Goal: Task Accomplishment & Management: Manage account settings

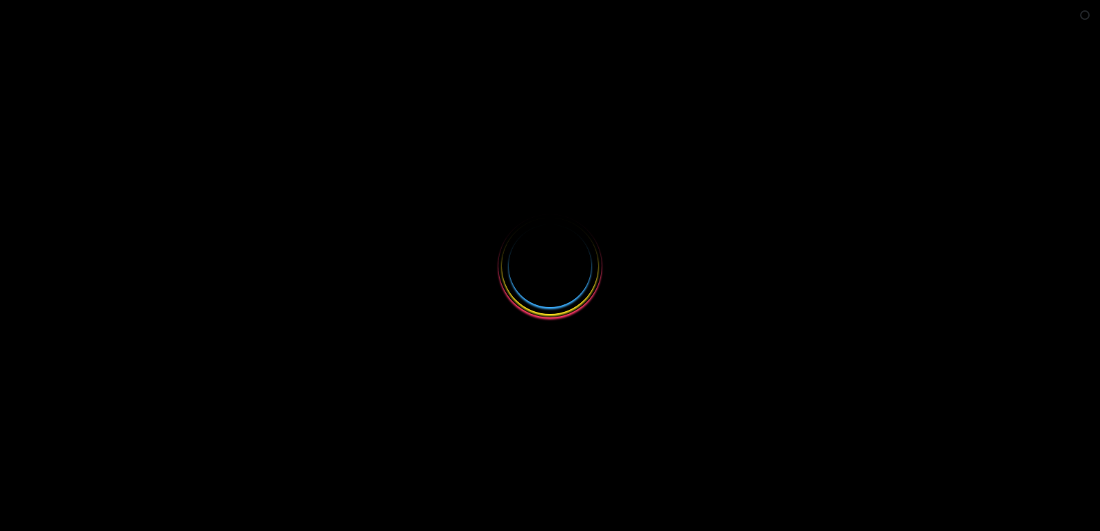
select select
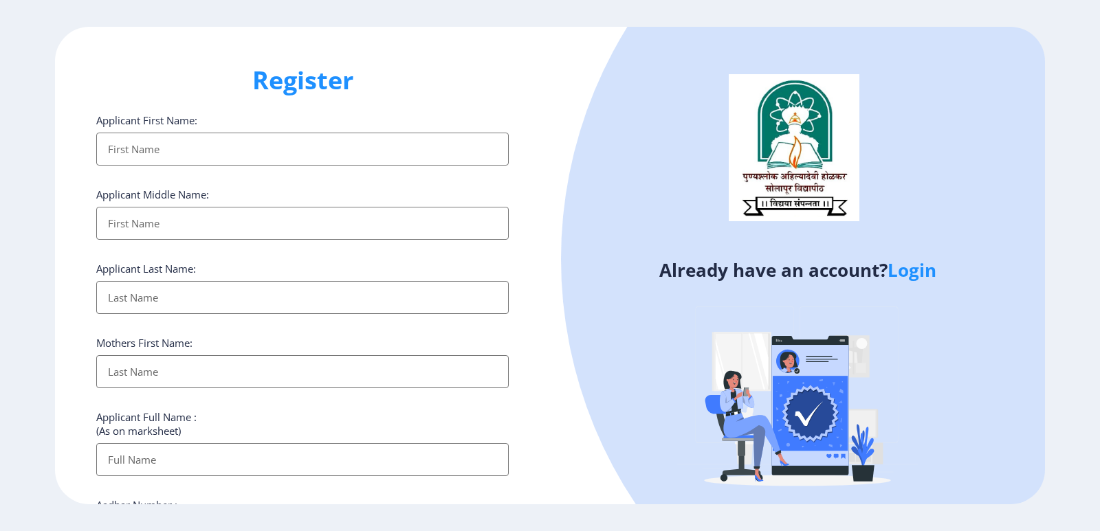
type input "[EMAIL_ADDRESS][DOMAIN_NAME]"
click at [910, 274] on ngx-register "Register Applicant First Name: Applicant Middle Name: Applicant Last Name: Moth…" at bounding box center [550, 266] width 1100 height 479
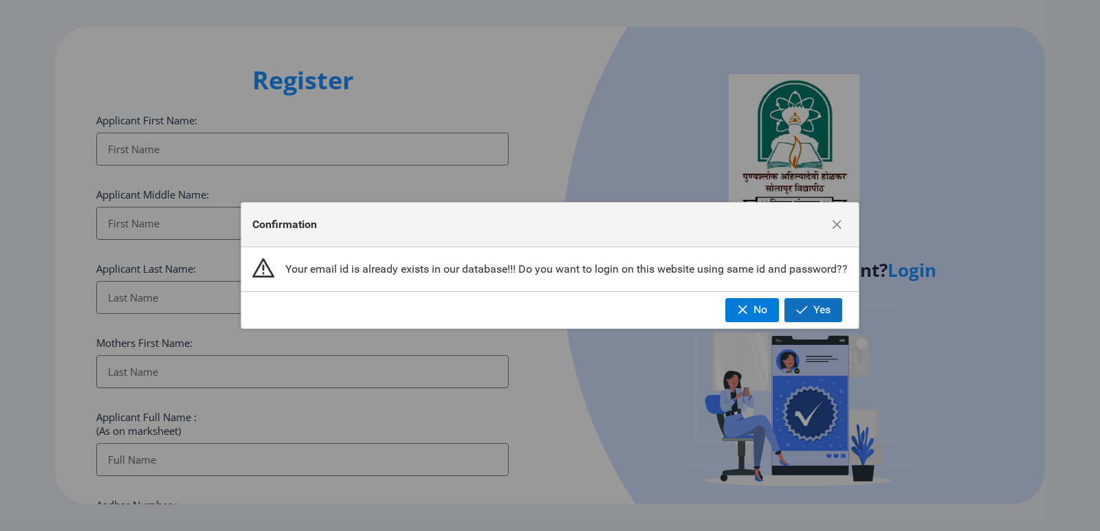
click at [799, 313] on span "button" at bounding box center [802, 310] width 12 height 11
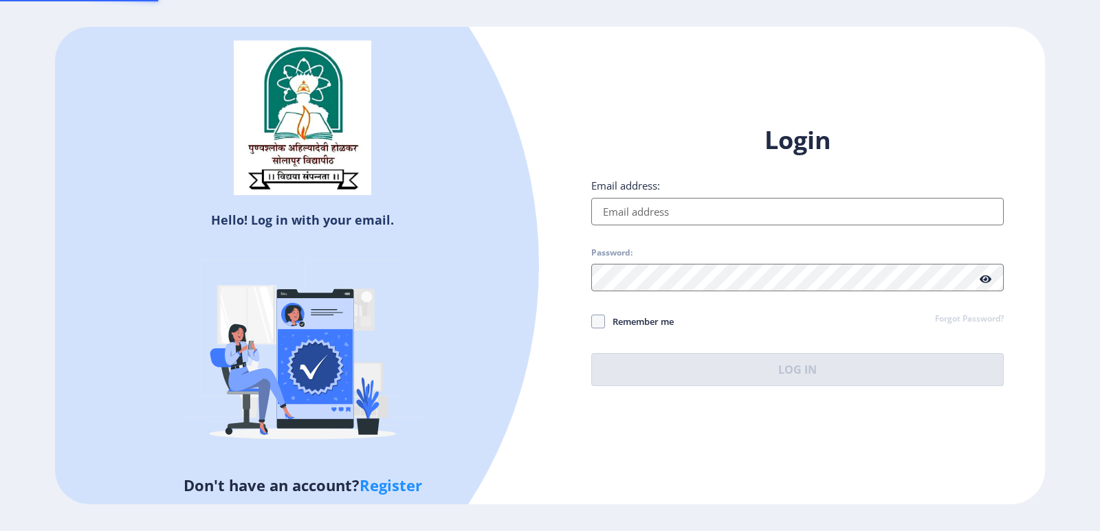
type input "[EMAIL_ADDRESS][DOMAIN_NAME]"
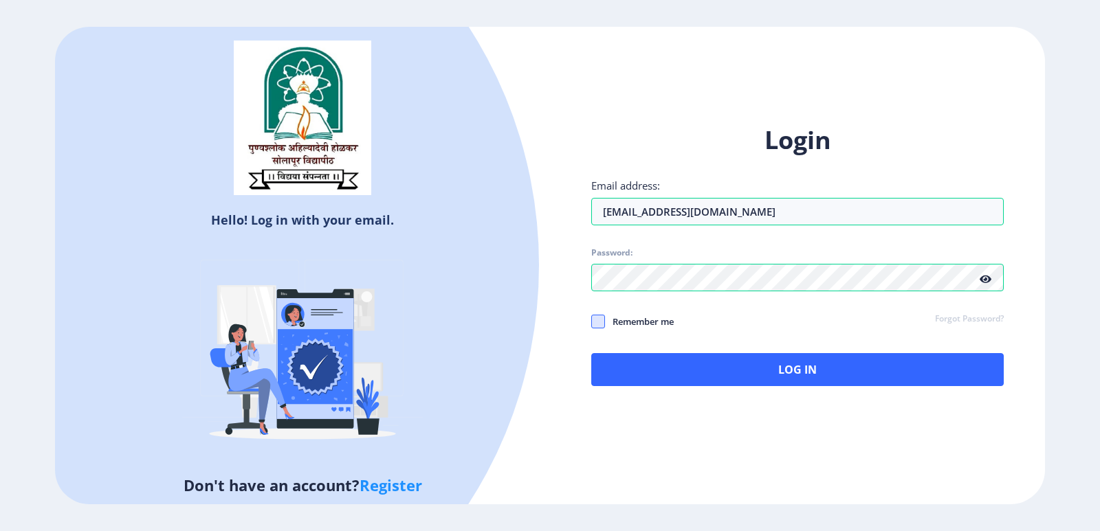
click at [601, 320] on span at bounding box center [598, 322] width 14 height 14
click at [592, 321] on input "Remember me" at bounding box center [591, 321] width 1 height 1
checkbox input "true"
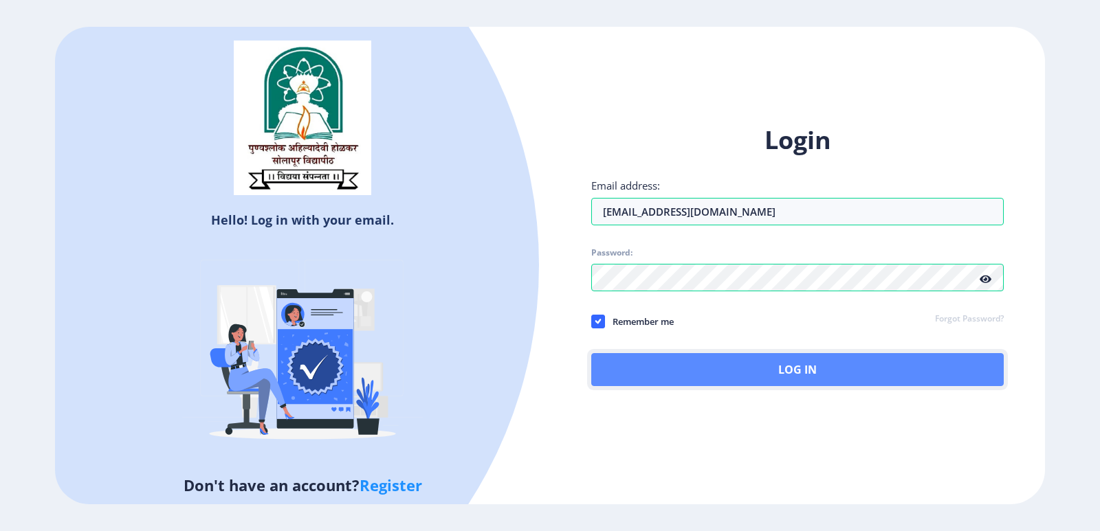
click at [769, 369] on button "Log In" at bounding box center [797, 369] width 413 height 33
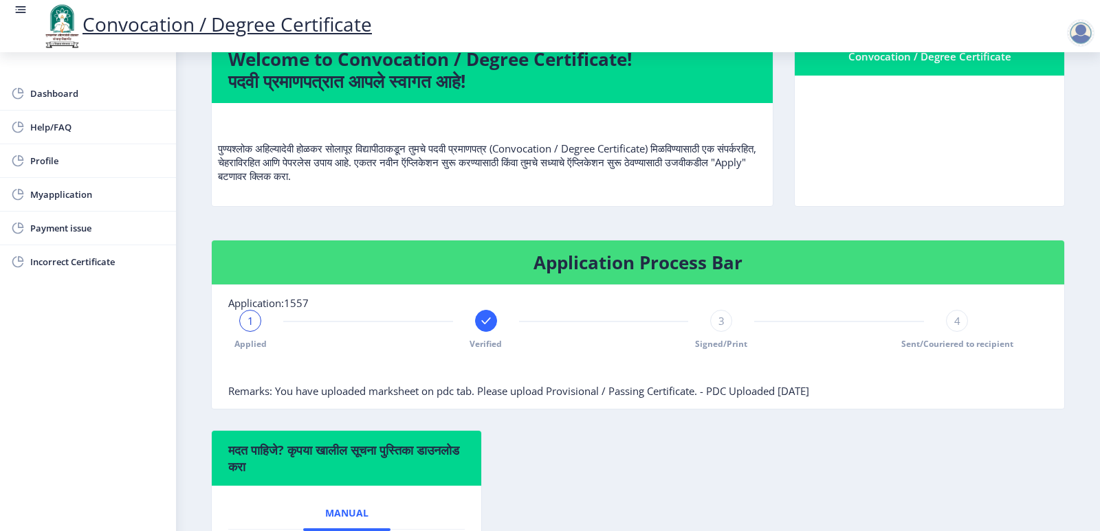
scroll to position [206, 0]
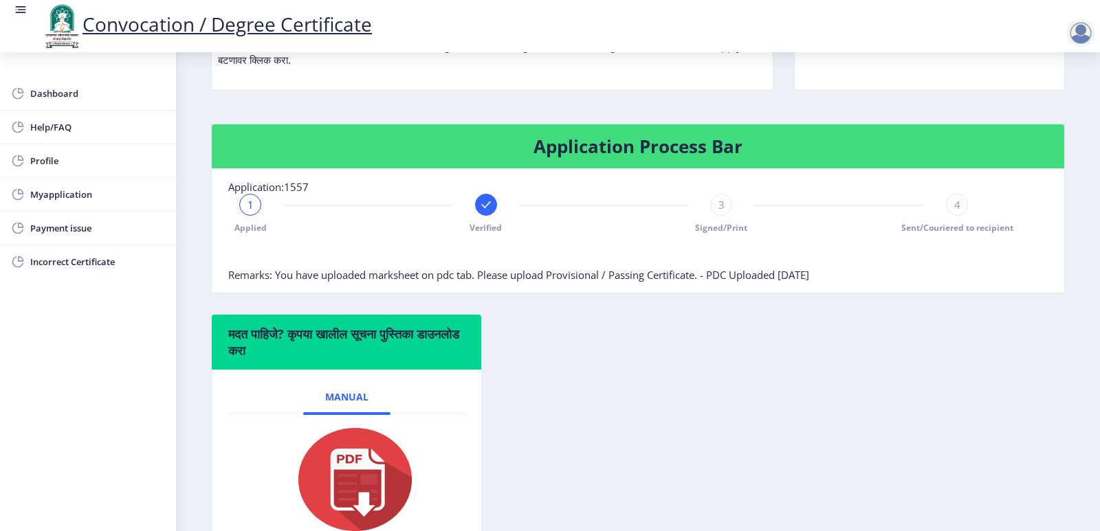
click at [723, 234] on span "Signed/Print" at bounding box center [721, 228] width 52 height 12
click at [946, 234] on div "4 Sent/Couriered to recipient" at bounding box center [957, 214] width 22 height 40
click at [780, 314] on div "Application Process Bar Application:1557 Applied Verified Signed/Print 4 Sent/C…" at bounding box center [638, 219] width 875 height 190
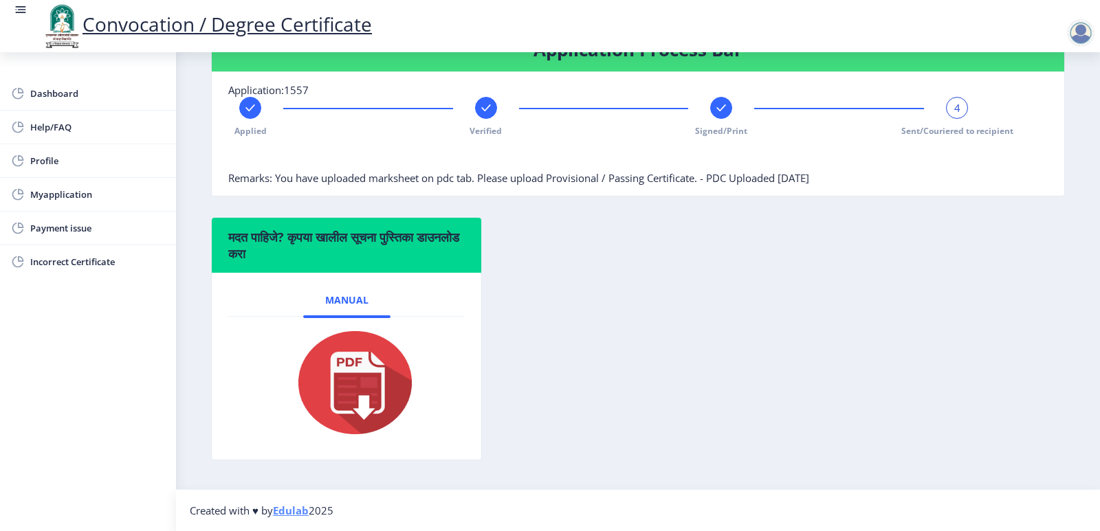
scroll to position [325, 0]
click at [716, 342] on div "मदत पाहिजे? कृपया खालील सूचना पुस्तिका डाउनलोड करा Manual" at bounding box center [638, 349] width 875 height 264
click at [67, 197] on span "Myapplication" at bounding box center [97, 194] width 135 height 17
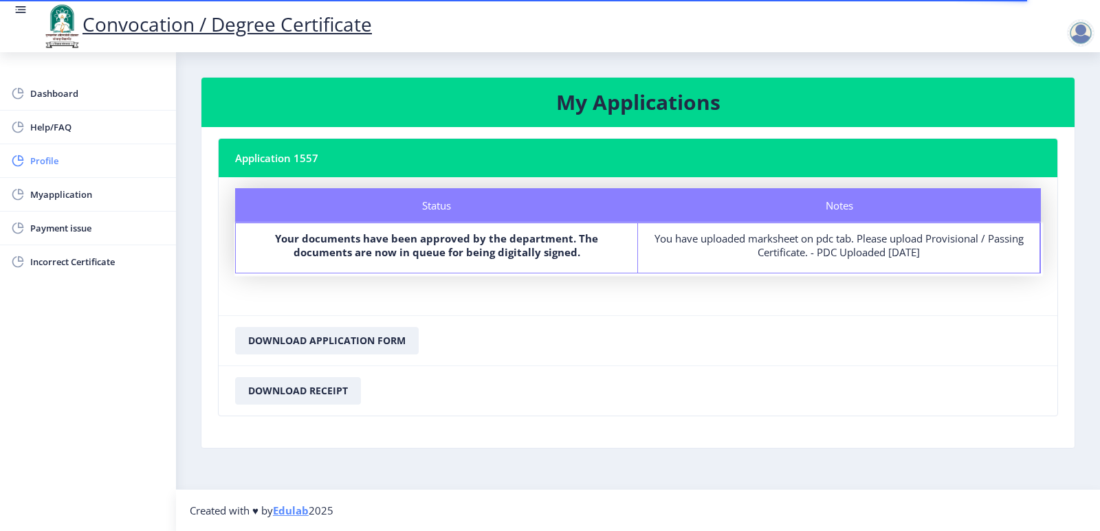
click at [48, 164] on span "Profile" at bounding box center [97, 161] width 135 height 17
select select
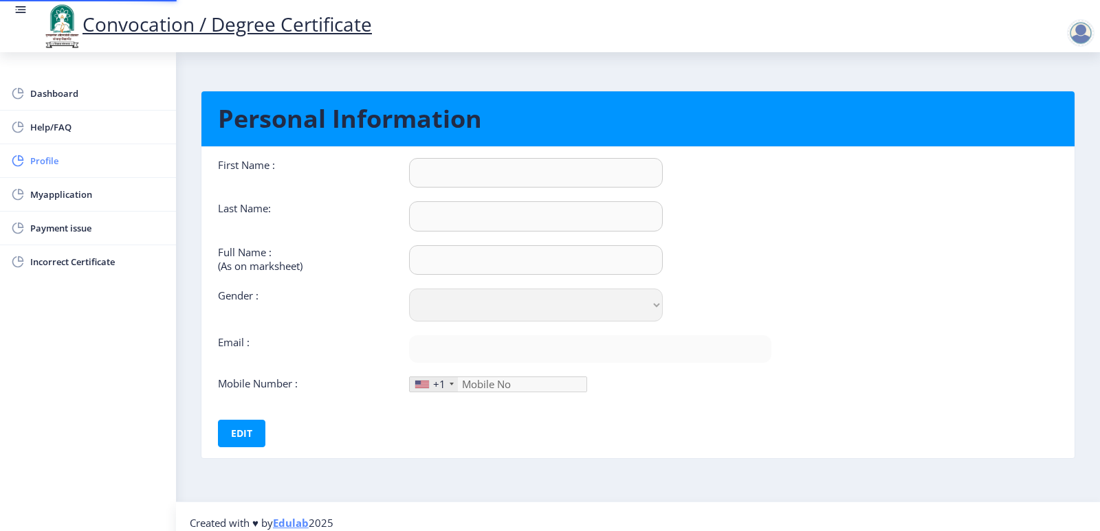
type input "[PERSON_NAME]"
type input "PRAVEEN"
type input "[PERSON_NAME]"
select select "[DEMOGRAPHIC_DATA]"
type input "[EMAIL_ADDRESS][DOMAIN_NAME]"
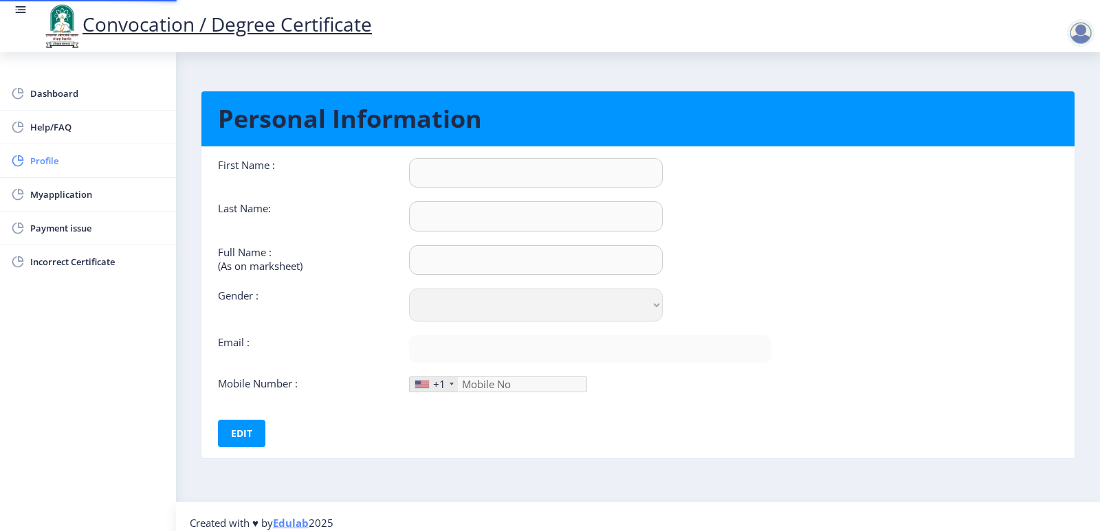
type input "9885342644"
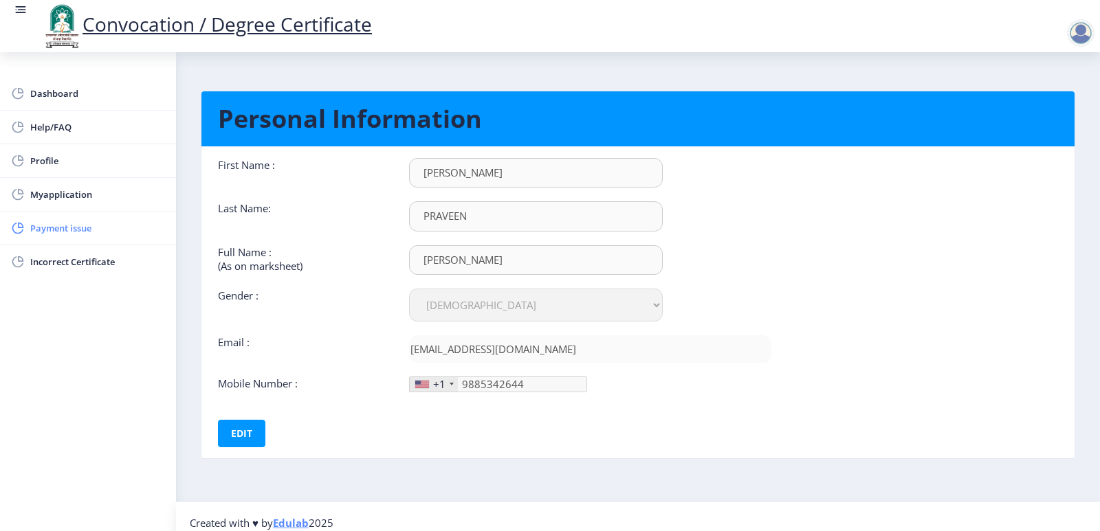
click at [73, 226] on span "Payment issue" at bounding box center [97, 228] width 135 height 17
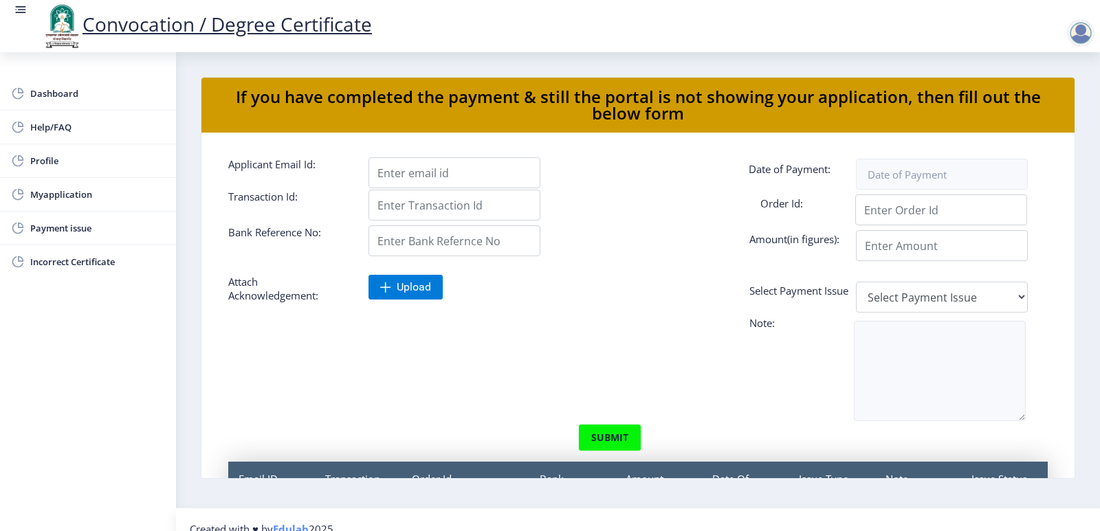
click at [86, 320] on div "Dashboard Help/FAQ Profile Myapplication Payment issue Incorrect Certificate" at bounding box center [88, 291] width 176 height 479
click at [326, 380] on div at bounding box center [568, 382] width 700 height 84
click at [489, 212] on input "Applicant Email Id:" at bounding box center [455, 205] width 172 height 31
type input "113752730365"
click at [483, 175] on input "Applicant Email Id:" at bounding box center [455, 172] width 172 height 31
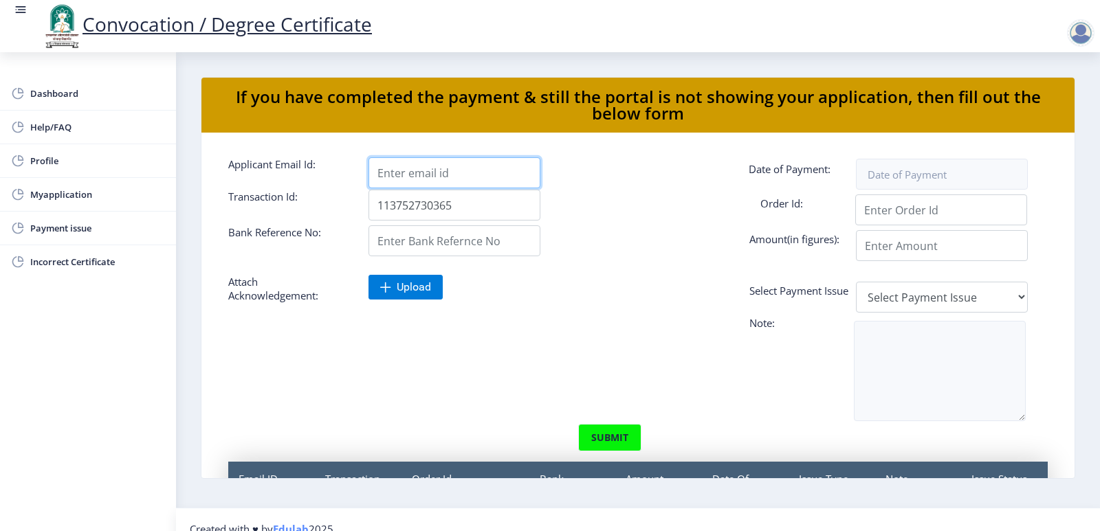
type input "[EMAIL_ADDRESS][DOMAIN_NAME]"
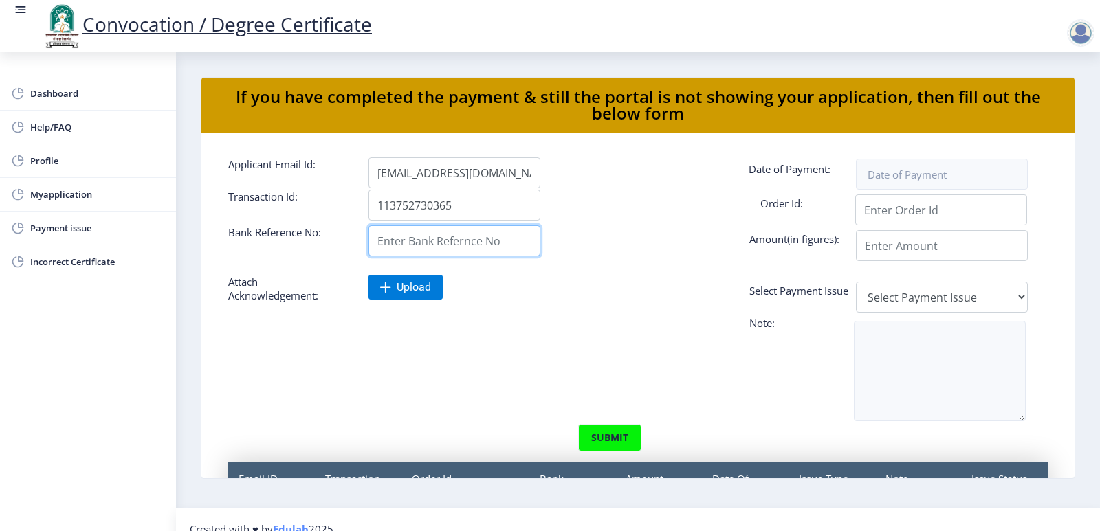
click at [496, 242] on input "Applicant Email Id:" at bounding box center [455, 241] width 172 height 31
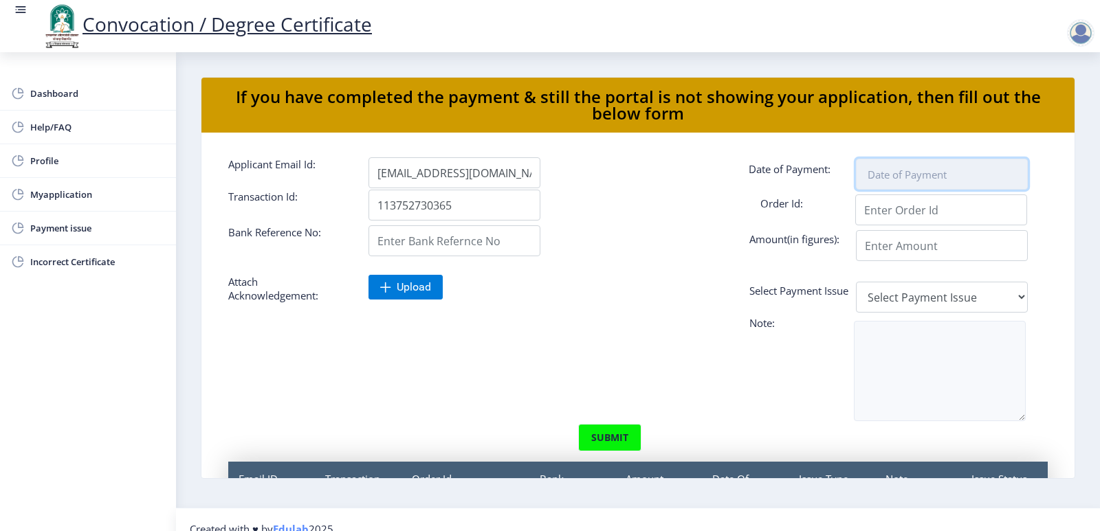
click at [912, 179] on input at bounding box center [942, 174] width 172 height 31
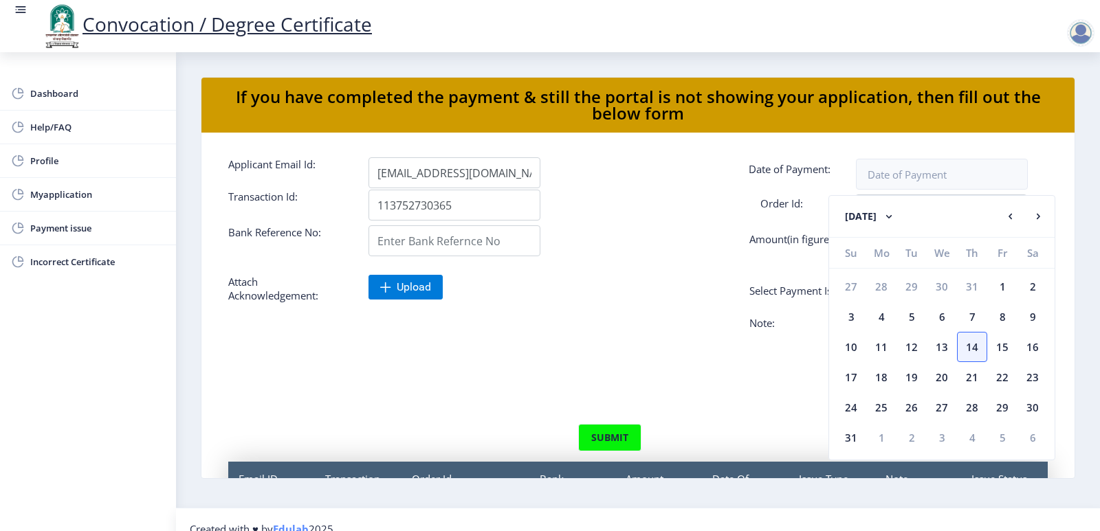
click at [647, 302] on div "Upload" at bounding box center [708, 291] width 700 height 33
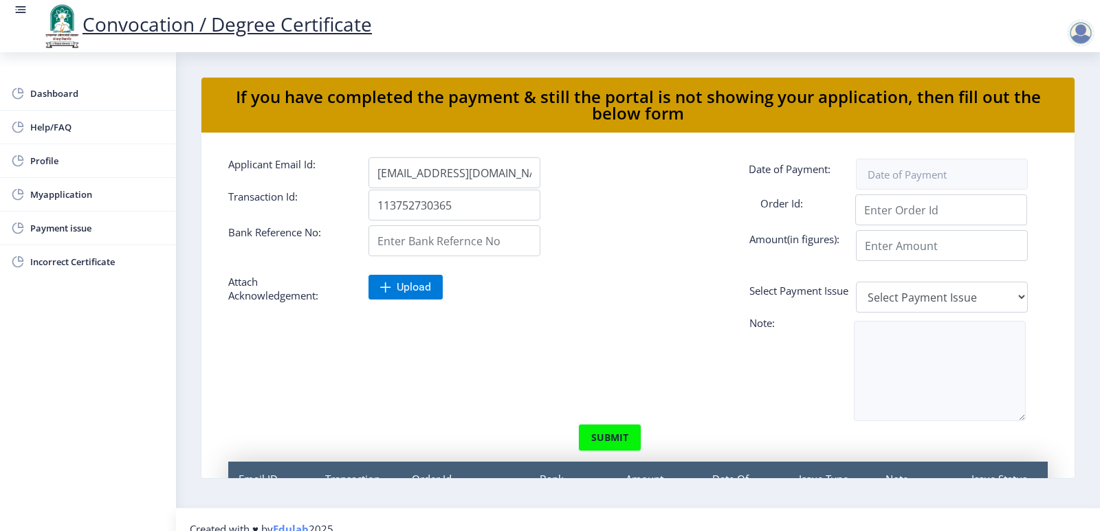
click at [598, 261] on div "Bank Reference No: Amount(in figures):" at bounding box center [638, 244] width 840 height 36
click at [497, 201] on input "113752730365" at bounding box center [455, 205] width 172 height 31
click at [589, 256] on div at bounding box center [708, 241] width 700 height 31
click at [452, 244] on input "Applicant Email Id:" at bounding box center [455, 241] width 172 height 31
click at [588, 329] on form "Applicant Email Id: [EMAIL_ADDRESS][DOMAIN_NAME] Date of Payment: Transaction I…" at bounding box center [638, 354] width 840 height 394
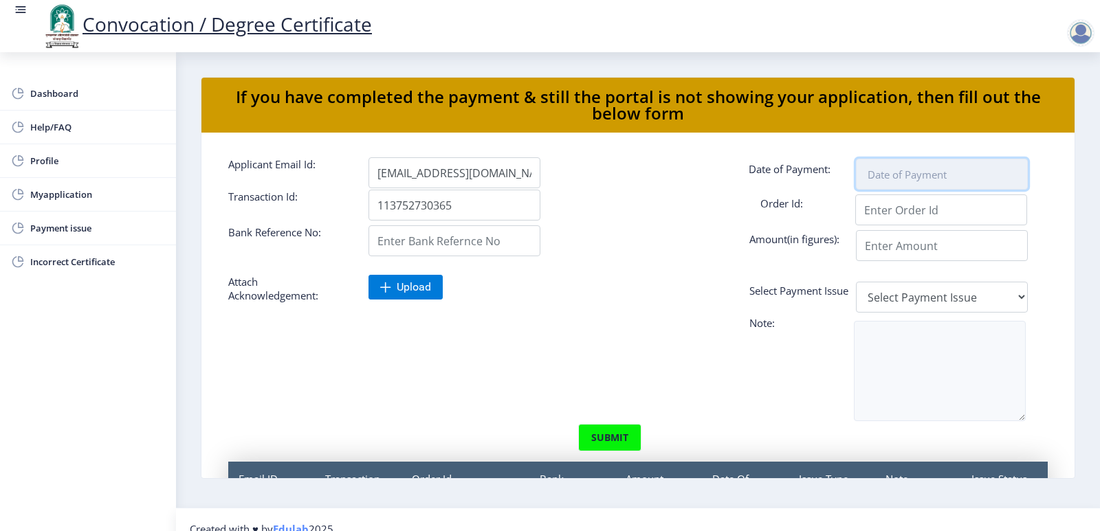
click at [921, 173] on input at bounding box center [942, 174] width 172 height 31
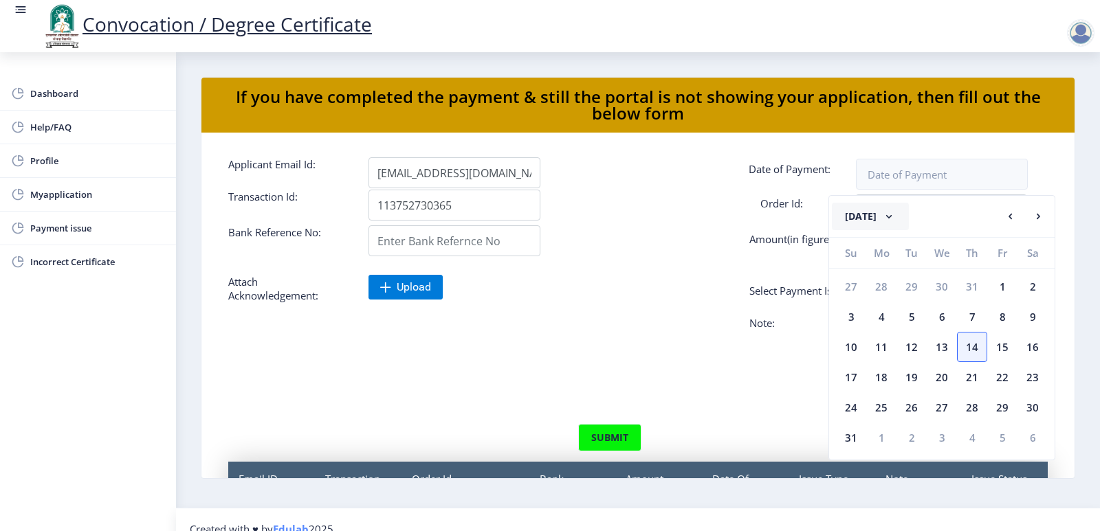
click at [893, 218] on button "[DATE]" at bounding box center [870, 217] width 77 height 28
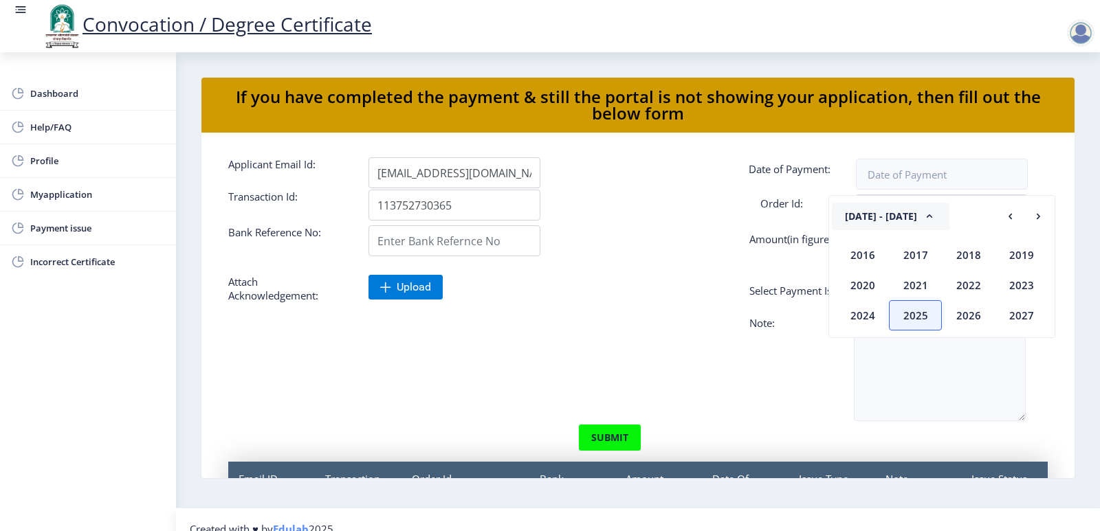
click at [923, 215] on rect at bounding box center [930, 217] width 14 height 14
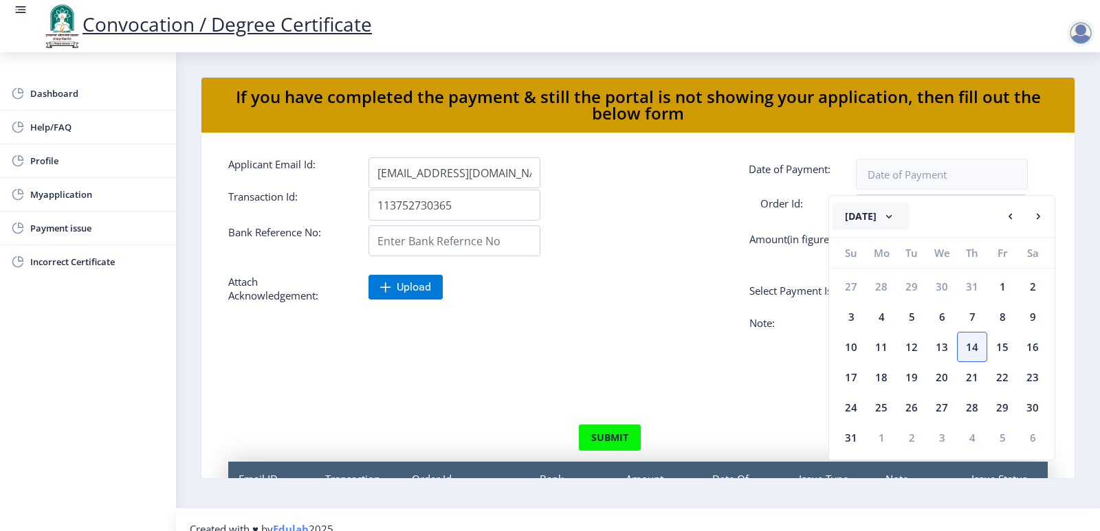
click at [736, 271] on form "Applicant Email Id: [EMAIL_ADDRESS][DOMAIN_NAME] Date of Payment: Transaction I…" at bounding box center [638, 354] width 840 height 394
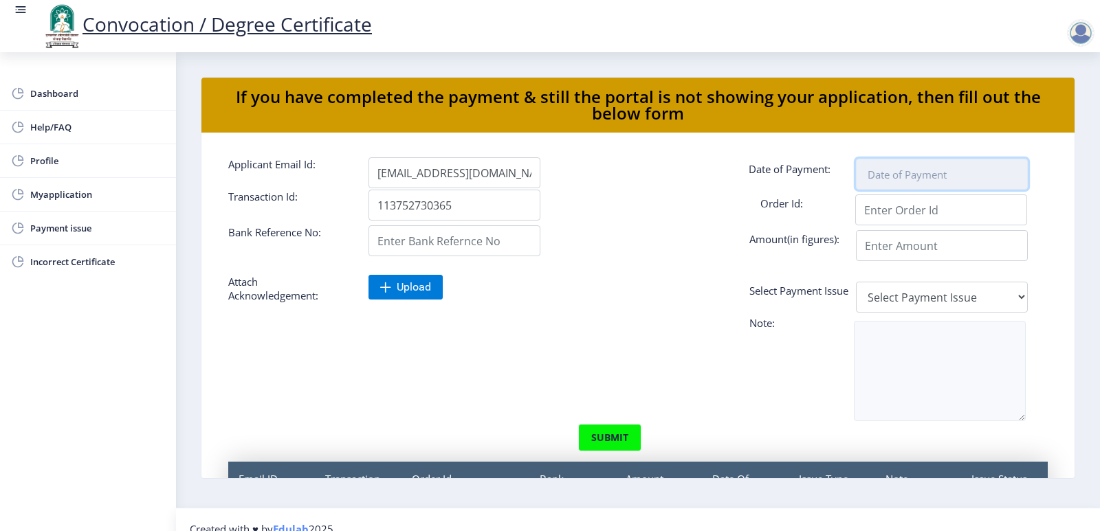
click at [916, 184] on input at bounding box center [942, 174] width 172 height 31
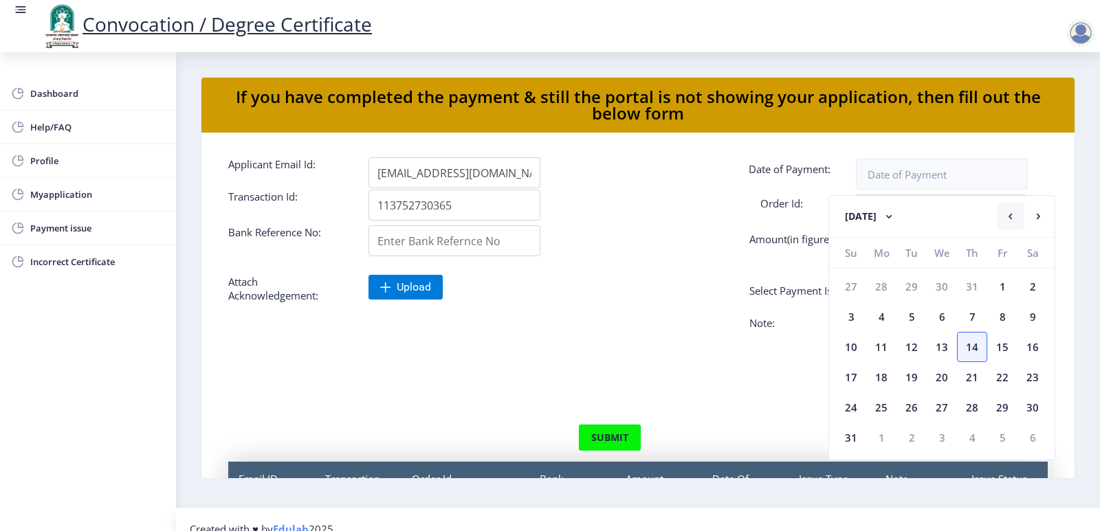
click at [1011, 216] on rect at bounding box center [1011, 217] width 14 height 14
click at [883, 316] on div "5" at bounding box center [881, 317] width 30 height 30
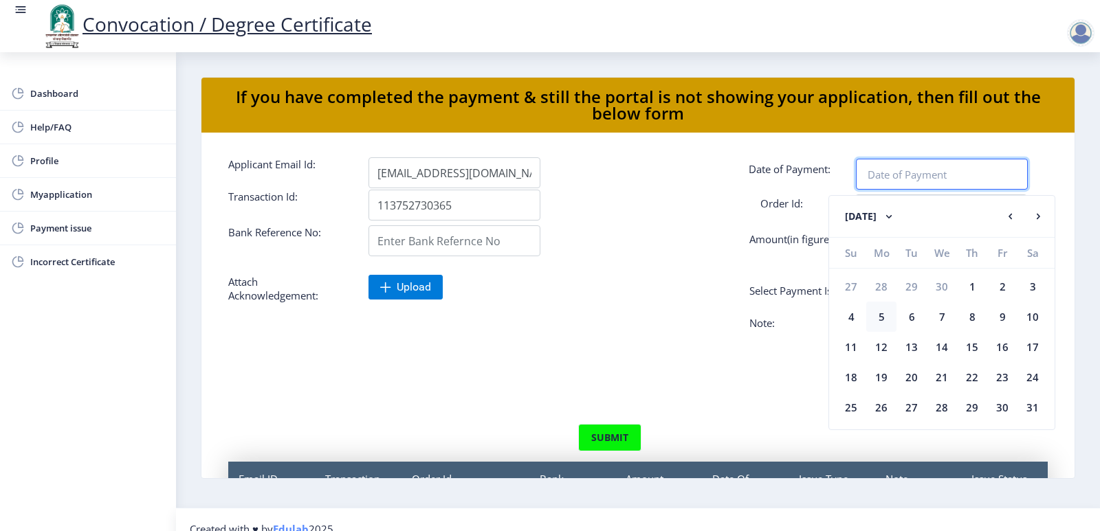
type input "[DATE]"
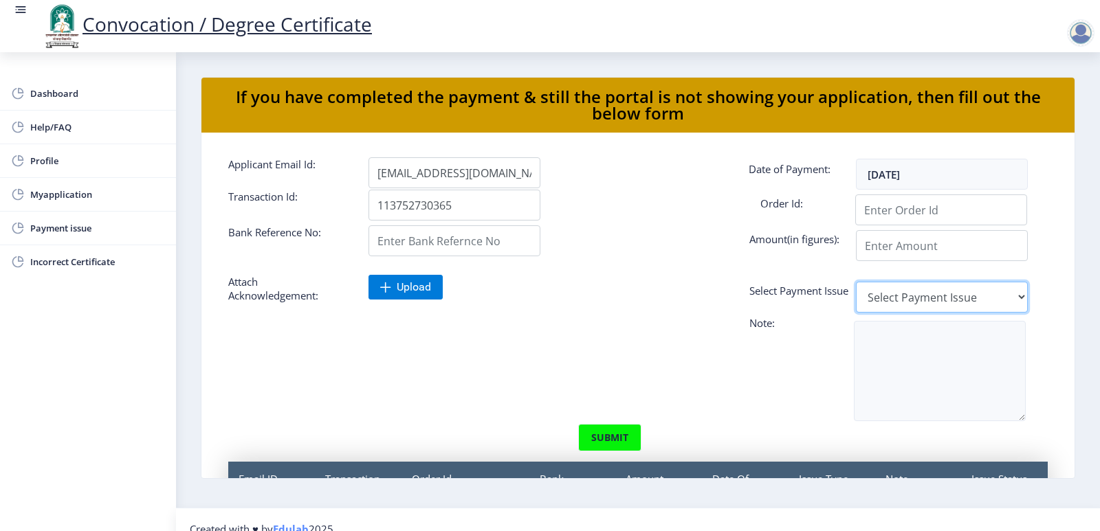
click at [892, 299] on select "Select Payment Issue Single Payment Multiple Payment Others" at bounding box center [942, 297] width 172 height 31
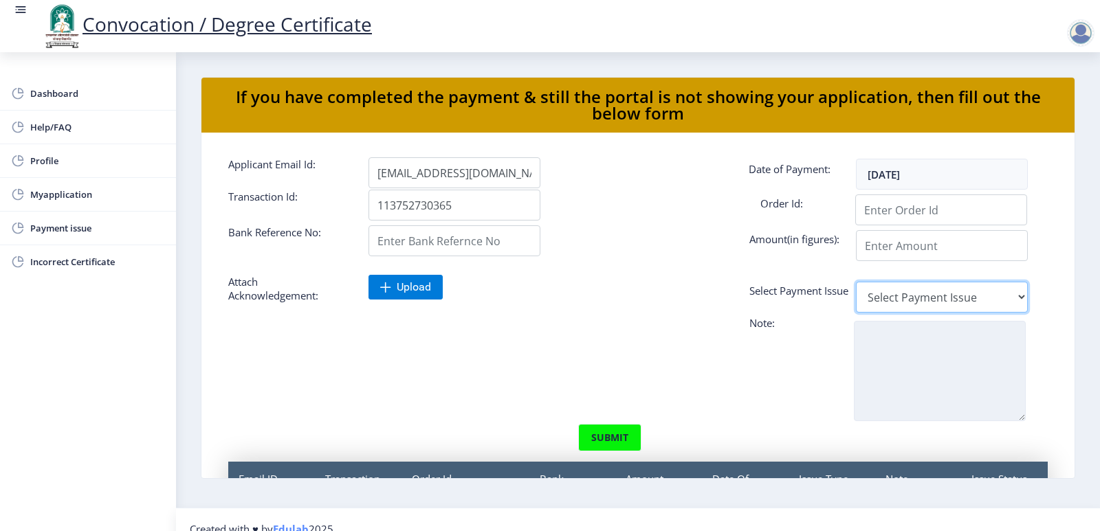
select select "Single Payment"
click at [856, 282] on select "Select Payment Issue Single Payment Multiple Payment Others" at bounding box center [942, 297] width 172 height 31
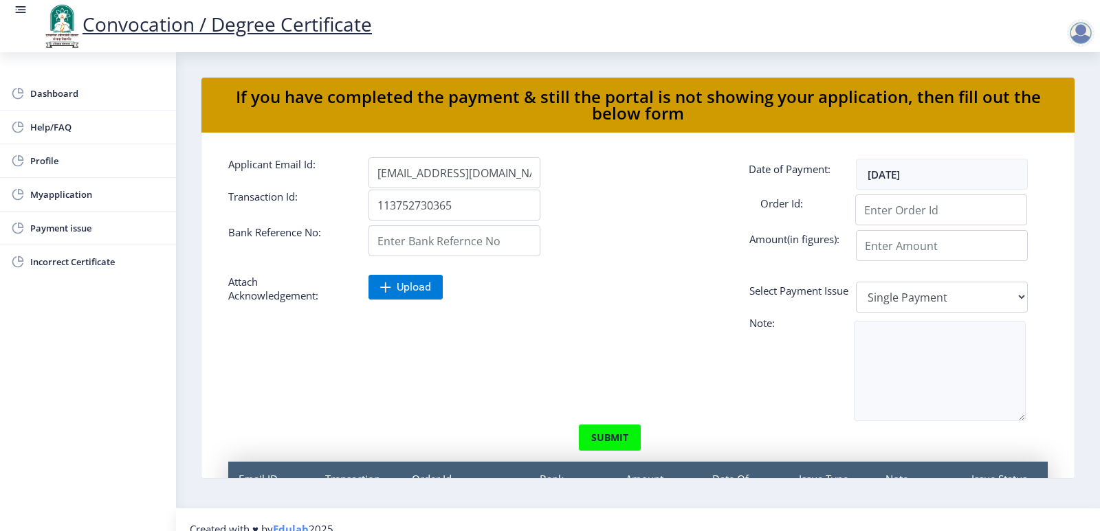
click at [617, 341] on div at bounding box center [568, 382] width 700 height 84
click at [437, 382] on div at bounding box center [568, 382] width 700 height 84
click at [555, 360] on div at bounding box center [568, 382] width 700 height 84
click at [122, 354] on div "Dashboard Help/FAQ Profile Myapplication Payment issue Incorrect Certificate" at bounding box center [88, 291] width 176 height 479
click at [96, 268] on span "Incorrect Certificate" at bounding box center [97, 262] width 135 height 17
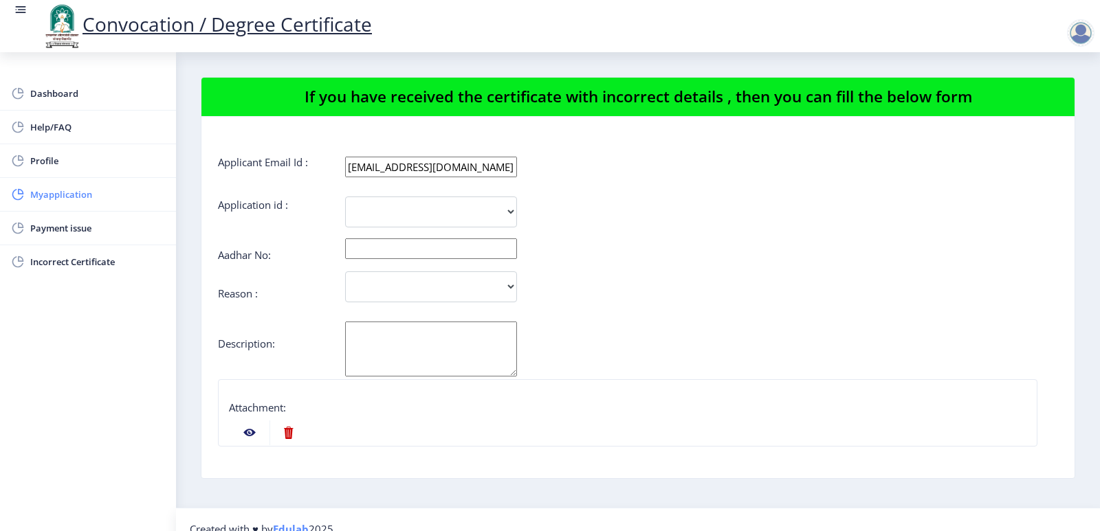
click at [73, 195] on span "Myapplication" at bounding box center [97, 194] width 135 height 17
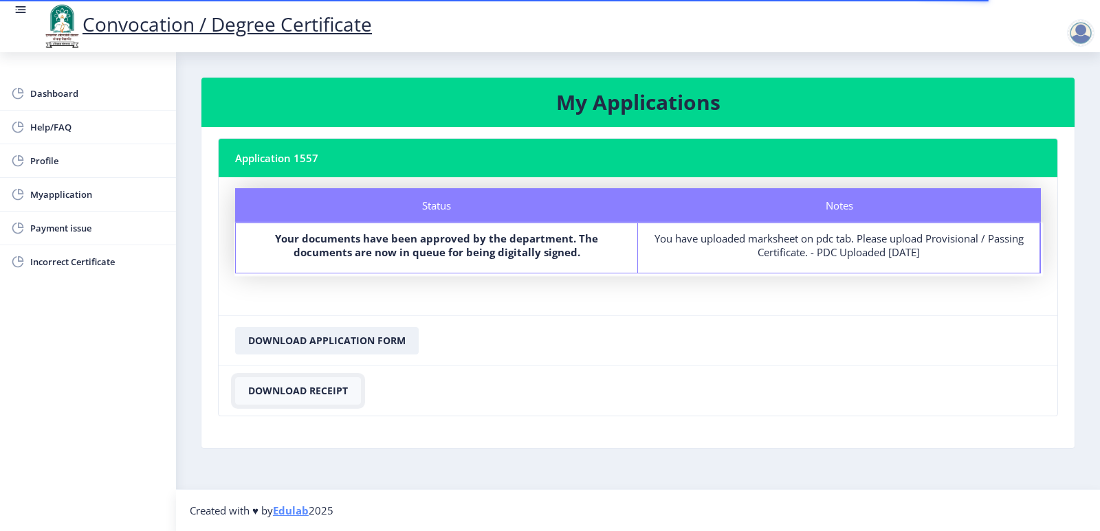
click at [335, 388] on button "Download Receipt" at bounding box center [298, 391] width 126 height 28
click at [306, 394] on button "Download Receipt" at bounding box center [298, 391] width 126 height 28
click at [624, 334] on nb-card-footer "Download Application Form" at bounding box center [638, 341] width 839 height 50
click at [77, 196] on span "Myapplication" at bounding box center [97, 194] width 135 height 17
click at [51, 159] on span "Profile" at bounding box center [97, 161] width 135 height 17
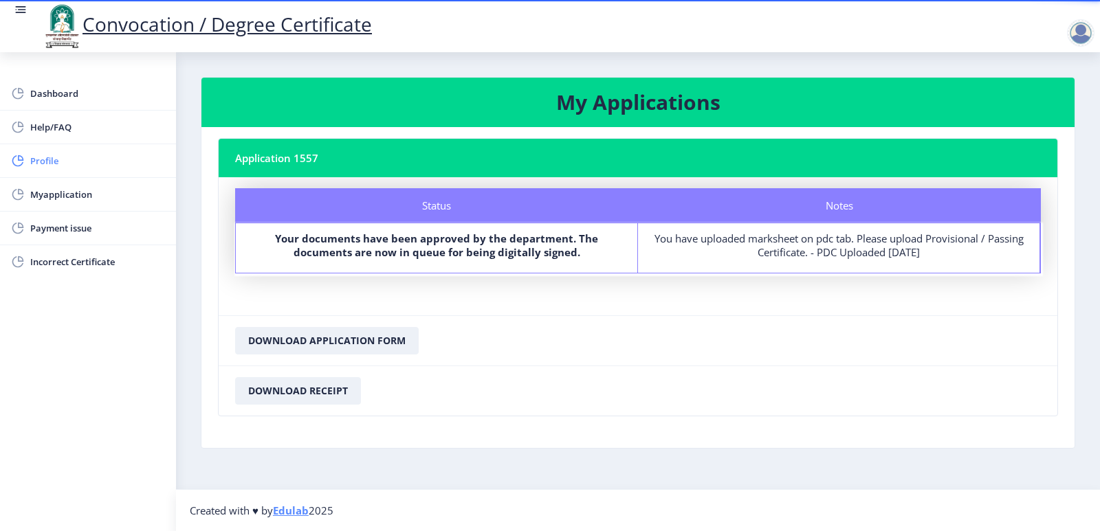
select select
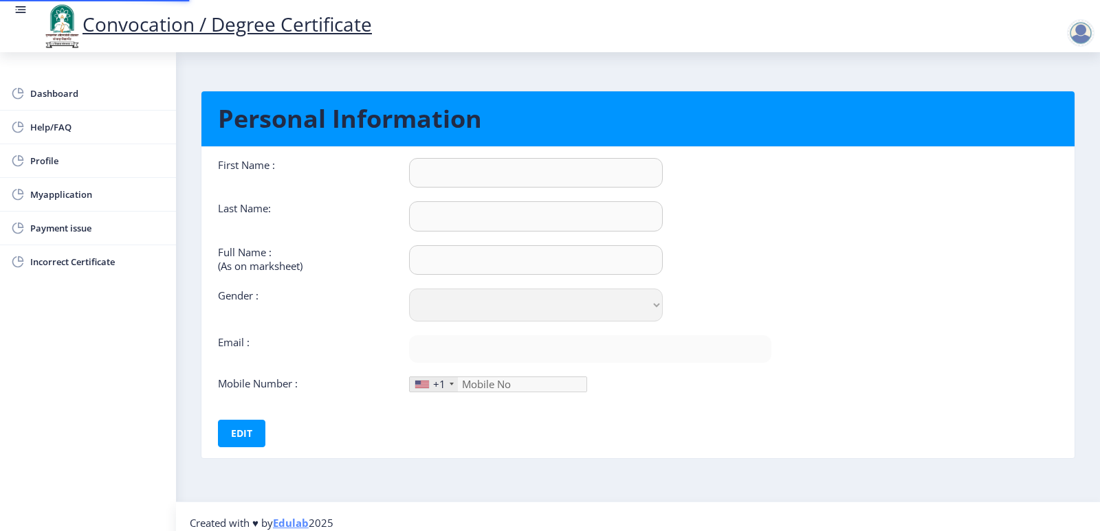
type input "[PERSON_NAME]"
type input "PRAVEEN"
type input "[PERSON_NAME]"
select select "[DEMOGRAPHIC_DATA]"
type input "[EMAIL_ADDRESS][DOMAIN_NAME]"
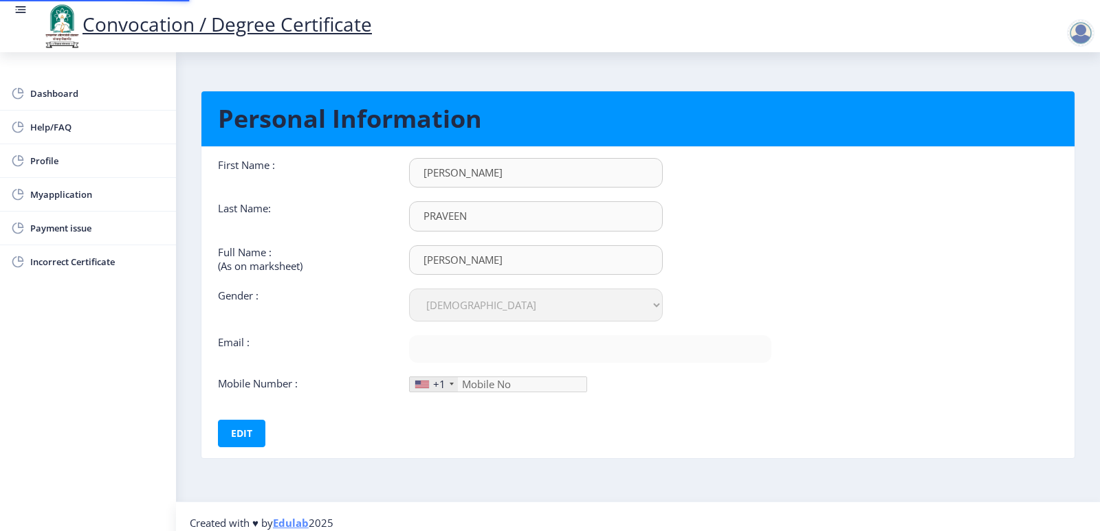
type input "9885342644"
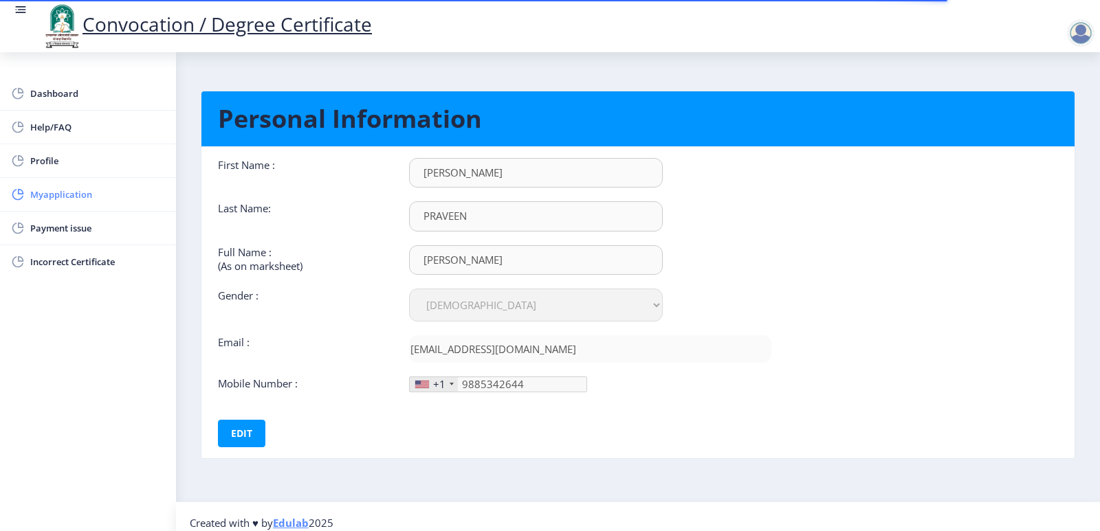
click at [55, 191] on span "Myapplication" at bounding box center [97, 194] width 135 height 17
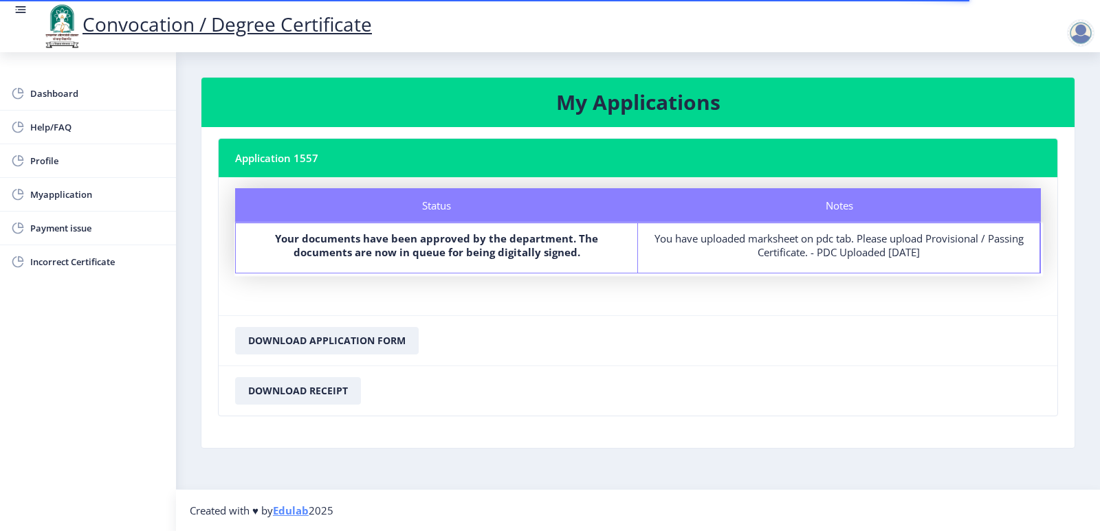
click at [725, 342] on nb-card-footer "Download Application Form" at bounding box center [638, 341] width 839 height 50
click at [317, 384] on button "Download Receipt" at bounding box center [298, 391] width 126 height 28
click at [692, 356] on nb-card-footer "Download Application Form" at bounding box center [638, 341] width 839 height 50
click at [1084, 31] on div at bounding box center [1081, 33] width 28 height 28
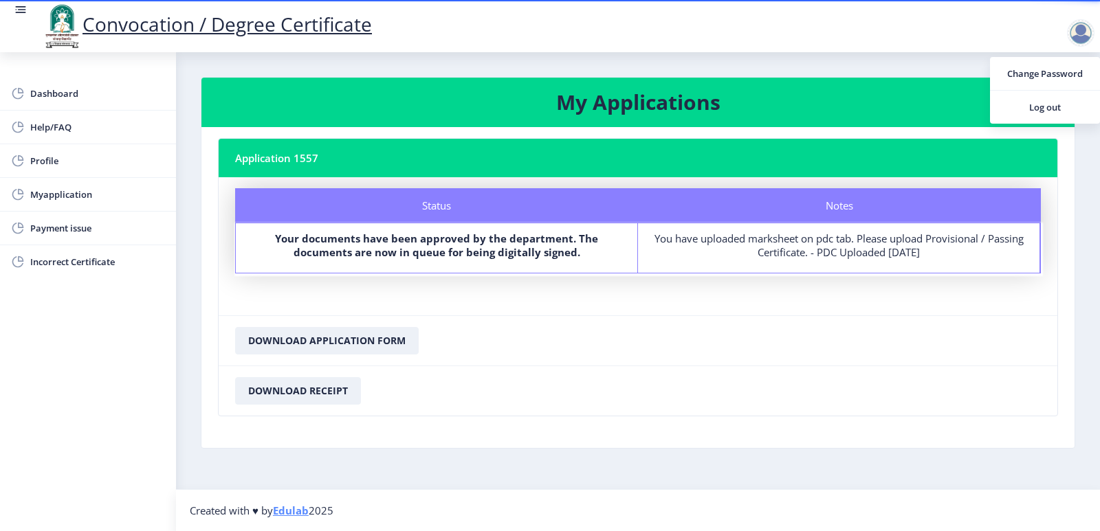
click at [698, 360] on nb-card-footer "Download Application Form" at bounding box center [638, 341] width 839 height 50
click at [417, 237] on b "Your documents have been approved by the department. The documents are now in q…" at bounding box center [436, 246] width 323 height 28
click at [479, 254] on b "Your documents have been approved by the department. The documents are now in q…" at bounding box center [436, 246] width 323 height 28
drag, startPoint x: 476, startPoint y: 253, endPoint x: 421, endPoint y: 417, distance: 173.3
click at [421, 417] on nb-card-body "Application 1557 Status Notes Status Your documents have been approved by the d…" at bounding box center [637, 287] width 873 height 321
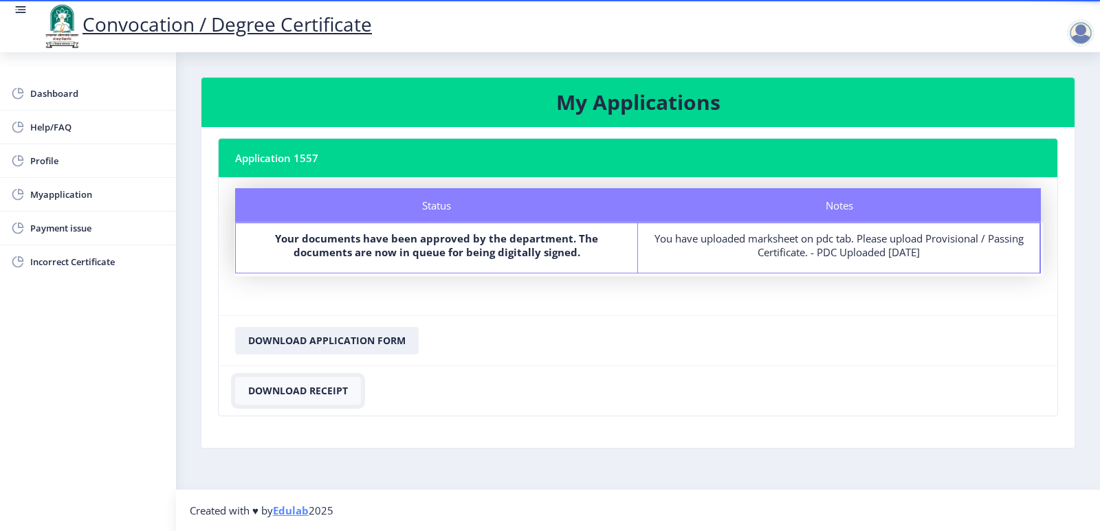
click at [322, 396] on button "Download Receipt" at bounding box center [298, 391] width 126 height 28
click at [76, 89] on span "Dashboard" at bounding box center [97, 93] width 135 height 17
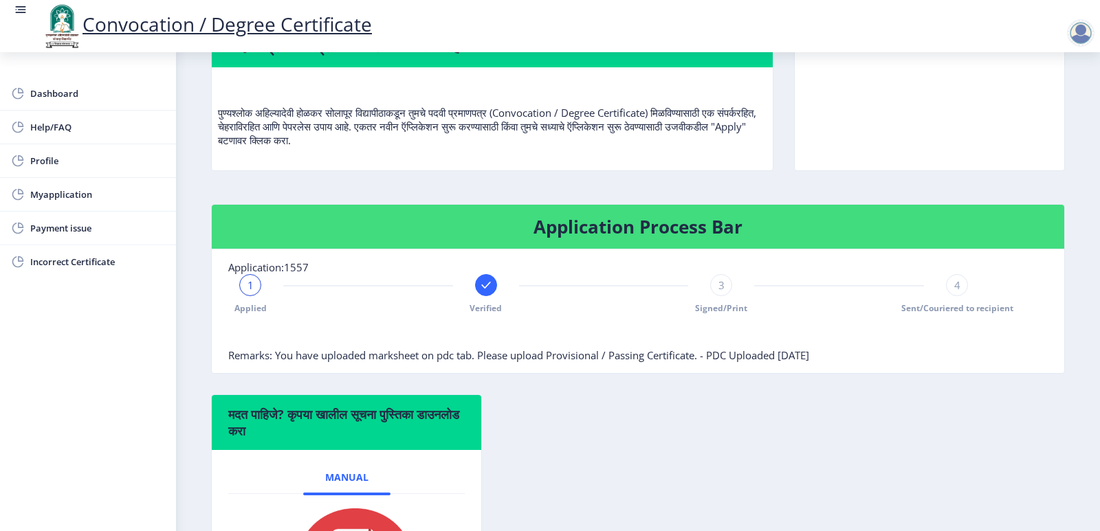
scroll to position [138, 0]
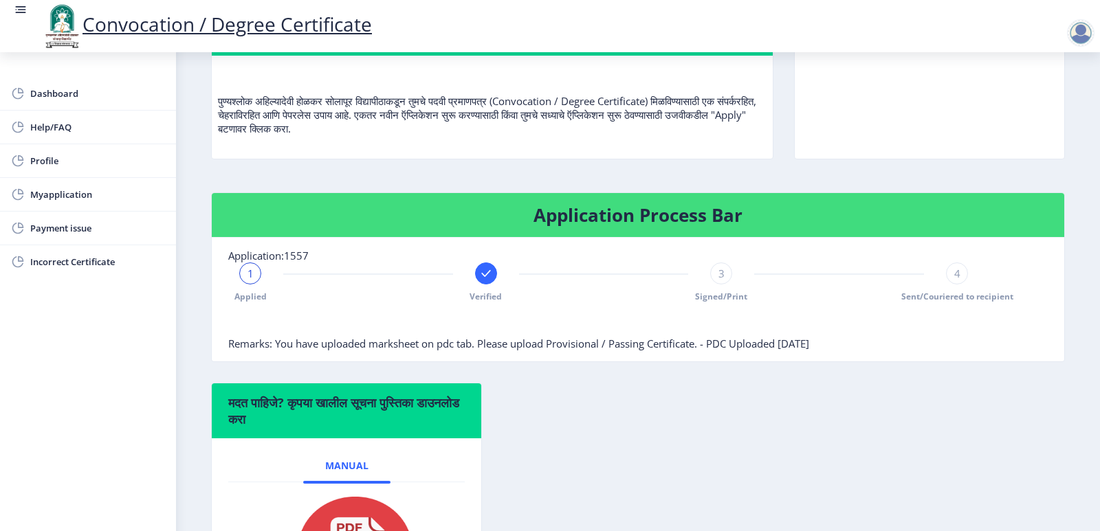
click at [479, 281] on rect at bounding box center [486, 274] width 14 height 14
click at [484, 303] on div "2 Verified" at bounding box center [486, 283] width 22 height 40
click at [173, 356] on div "Dashboard Help/FAQ Profile Myapplication Payment issue Incorrect Certificate" at bounding box center [88, 291] width 176 height 479
click at [78, 91] on span "Dashboard" at bounding box center [97, 93] width 135 height 17
click at [57, 161] on span "Profile" at bounding box center [97, 161] width 135 height 17
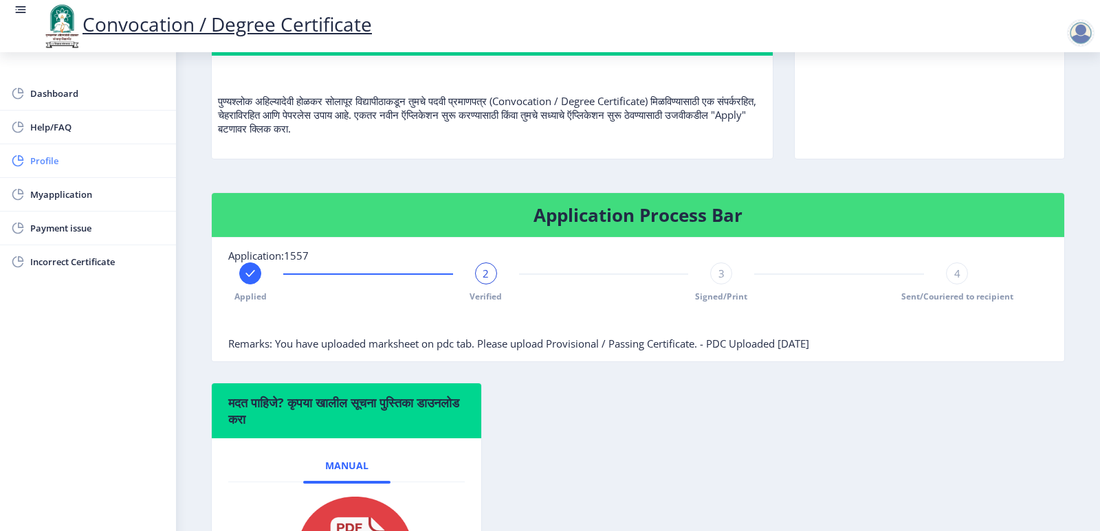
select select
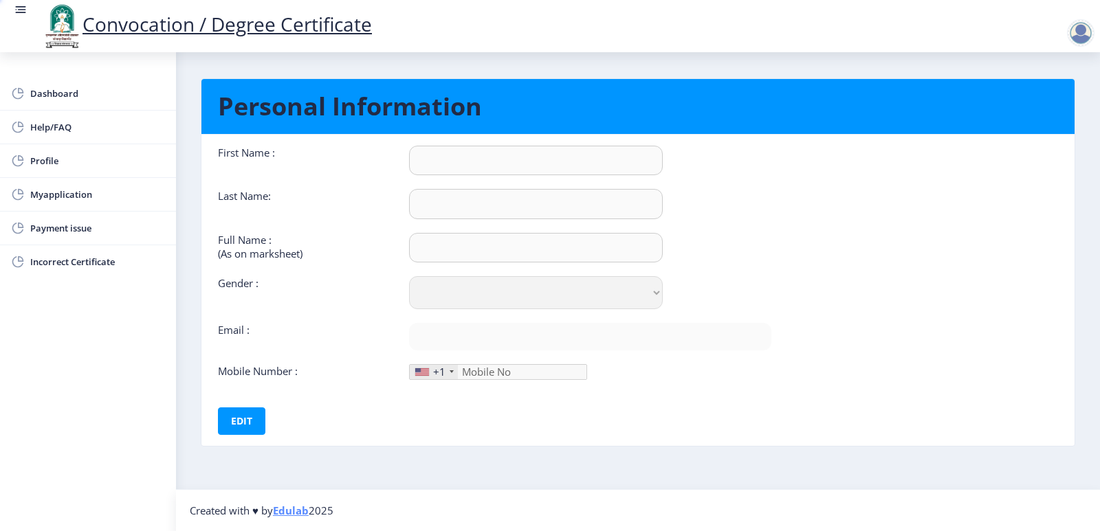
type input "[PERSON_NAME]"
type input "PRAVEEN"
type input "[PERSON_NAME]"
select select "[DEMOGRAPHIC_DATA]"
type input "[EMAIL_ADDRESS][DOMAIN_NAME]"
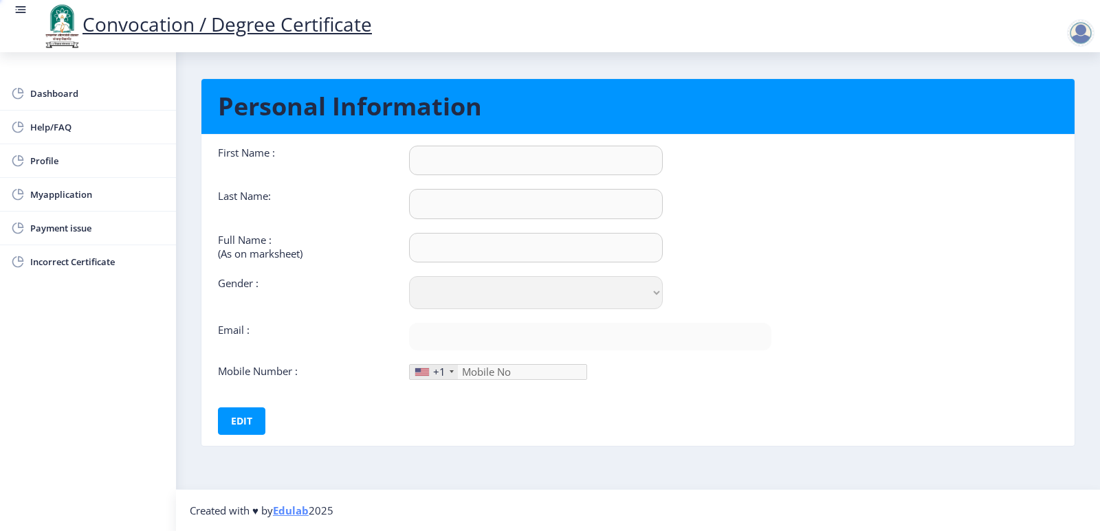
type input "9885342644"
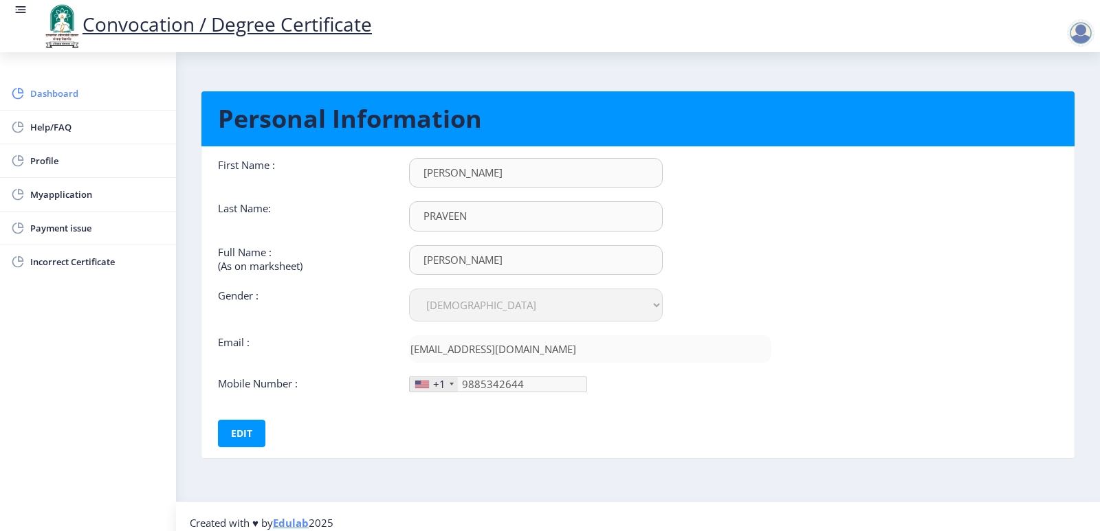
click at [67, 90] on span "Dashboard" at bounding box center [97, 93] width 135 height 17
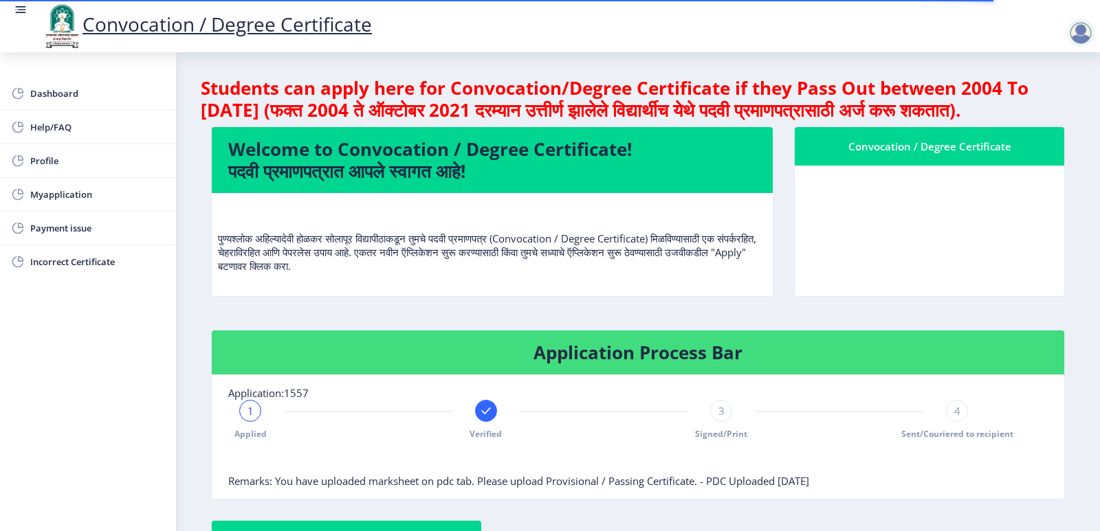
click at [814, 316] on div "Convocation / Degree Certificate" at bounding box center [930, 222] width 292 height 190
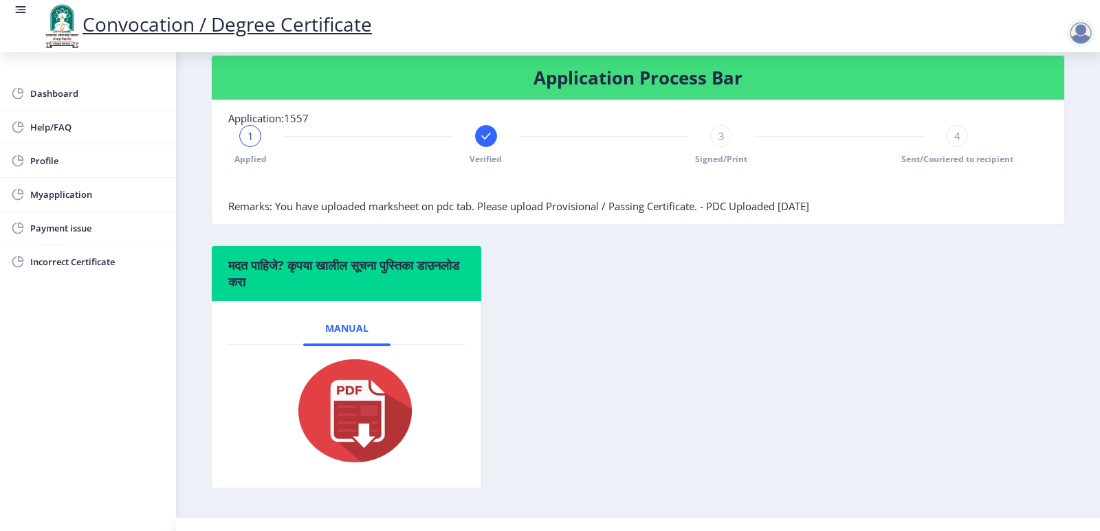
click at [727, 415] on div "मदत पाहिजे? कृपया खालील सूचना पुस्तिका डाउनलोड करा Manual" at bounding box center [638, 377] width 875 height 264
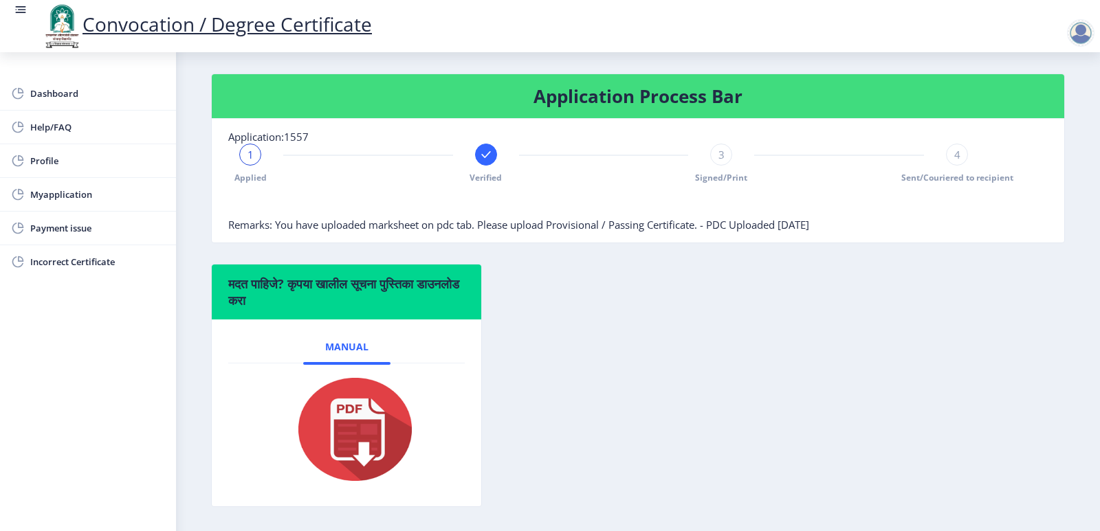
scroll to position [0, 0]
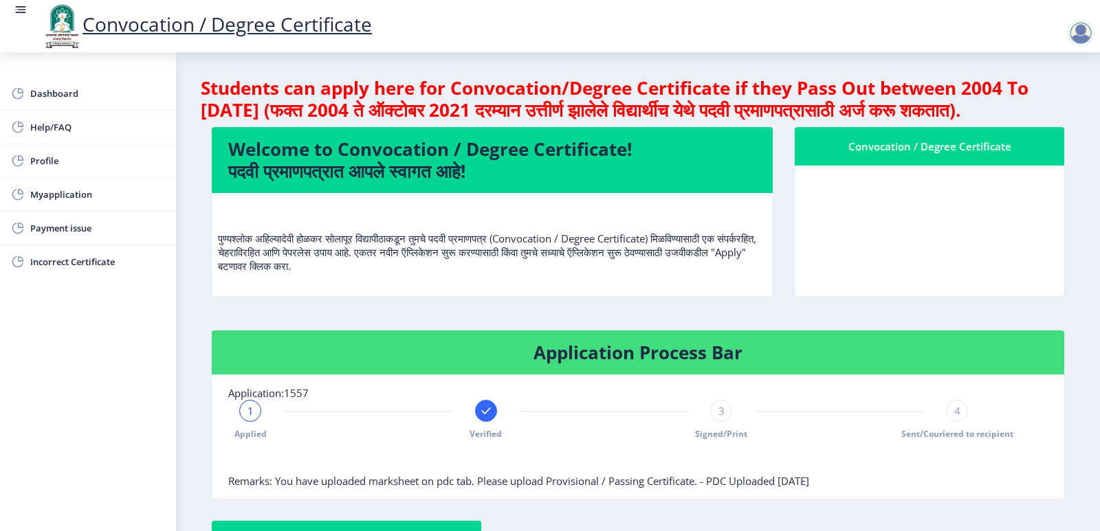
click at [1078, 30] on div at bounding box center [1081, 33] width 28 height 28
click at [1038, 105] on span "Log out" at bounding box center [1045, 107] width 88 height 17
